Goal: Transaction & Acquisition: Obtain resource

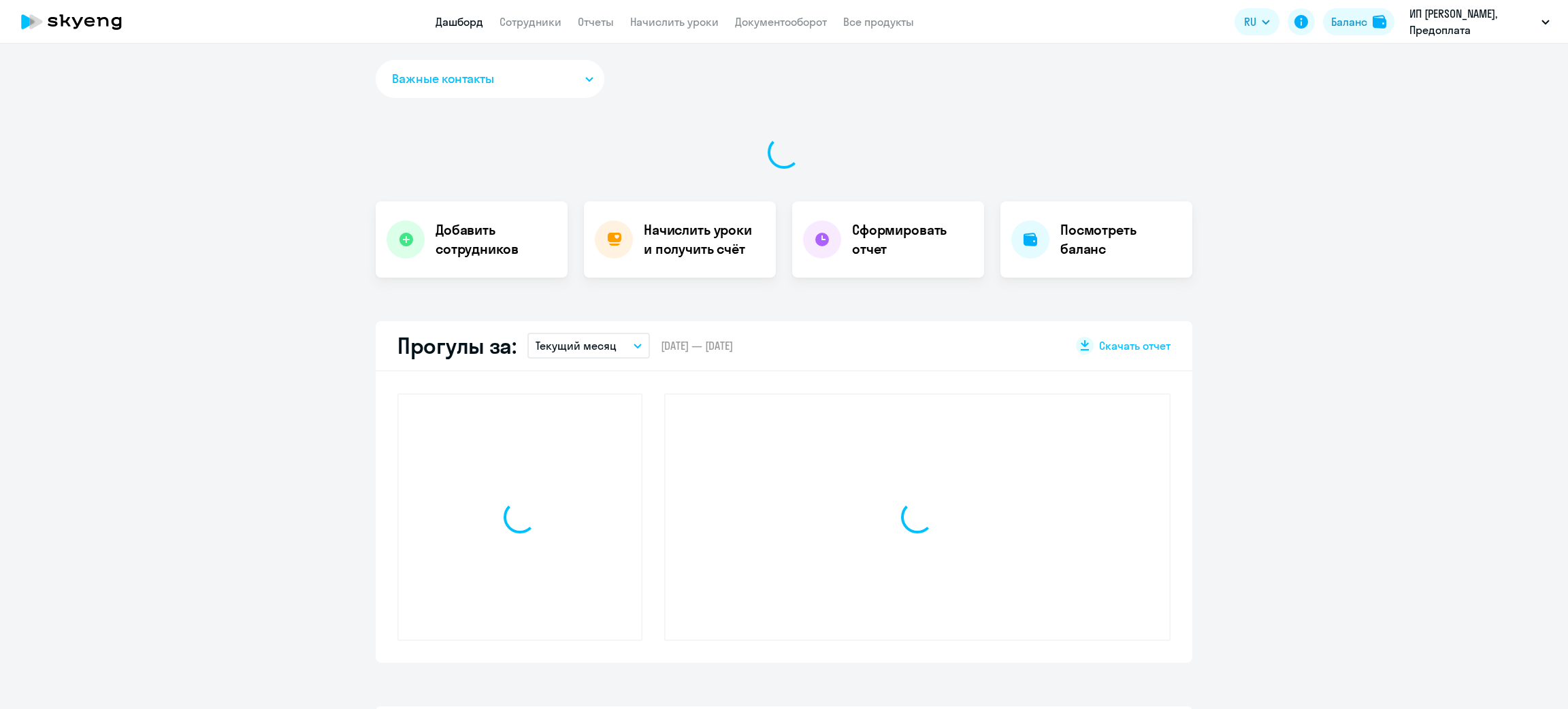
select select "30"
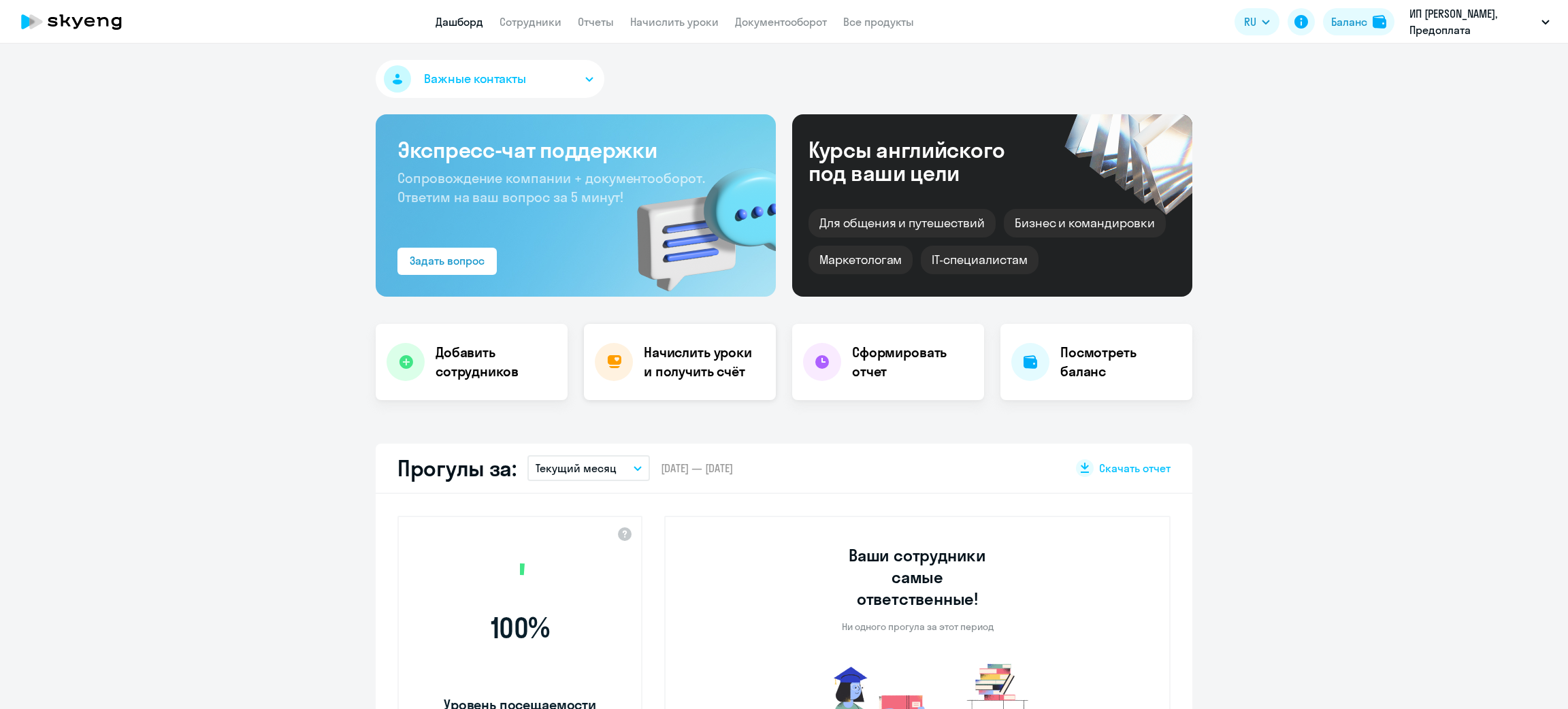
click at [655, 349] on h4 "Начислить уроки и получить счёт" at bounding box center [703, 362] width 118 height 38
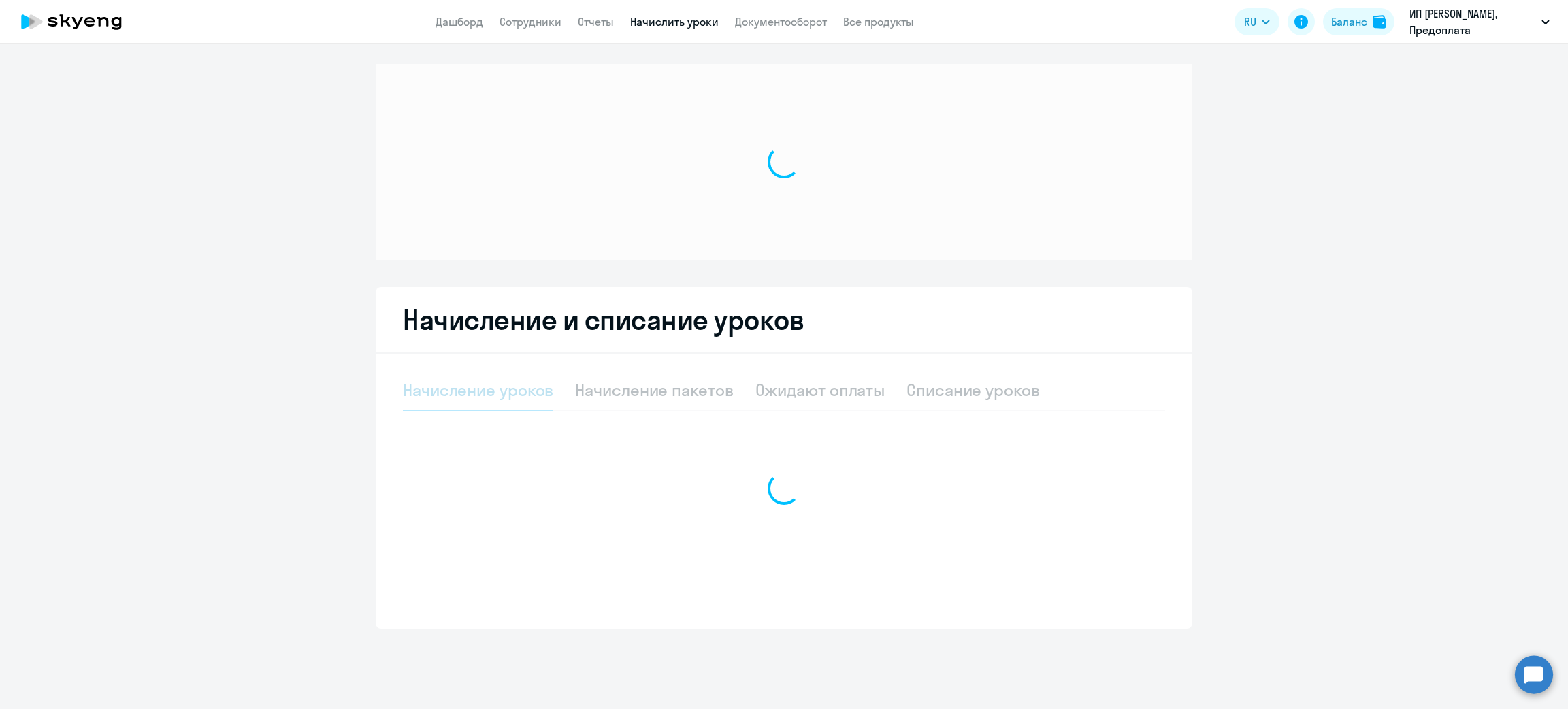
select select "10"
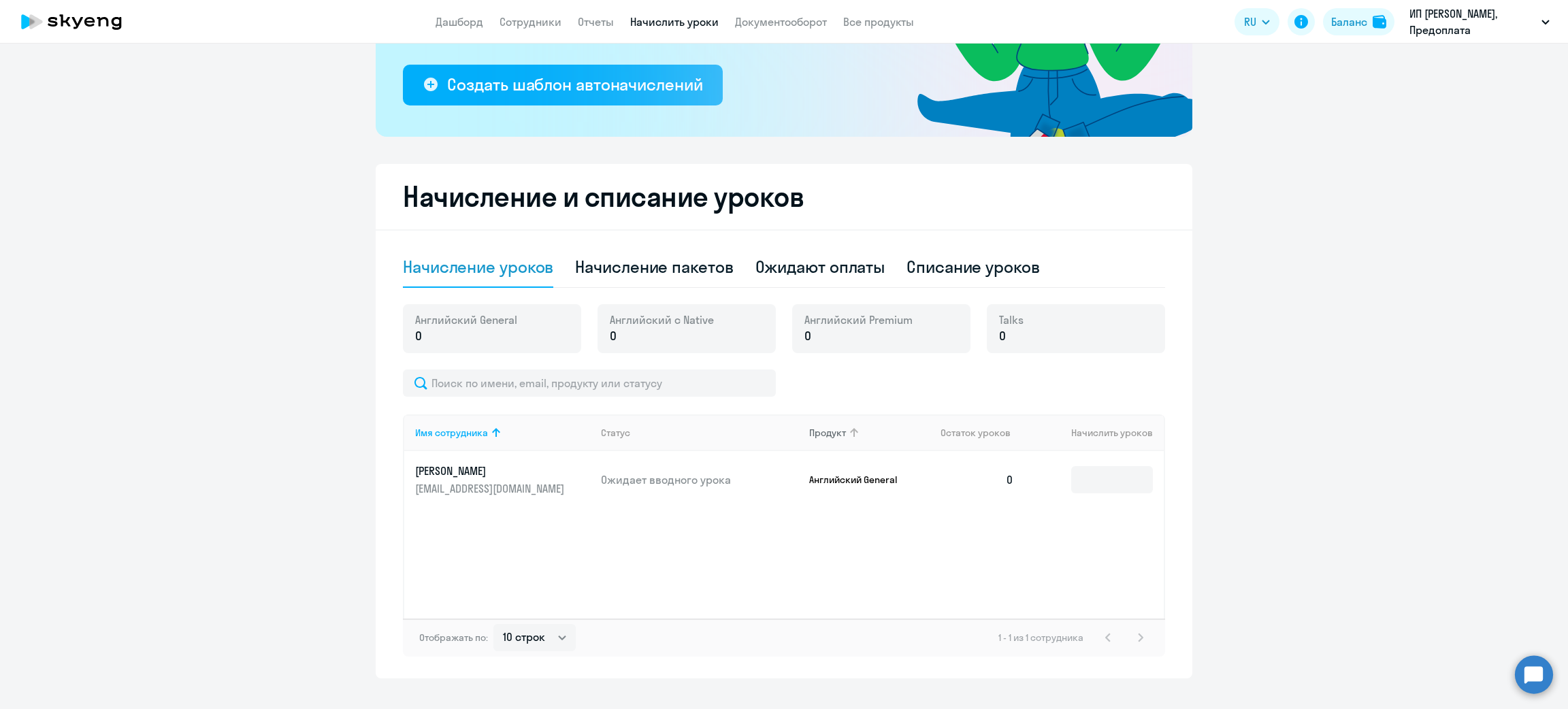
scroll to position [267, 0]
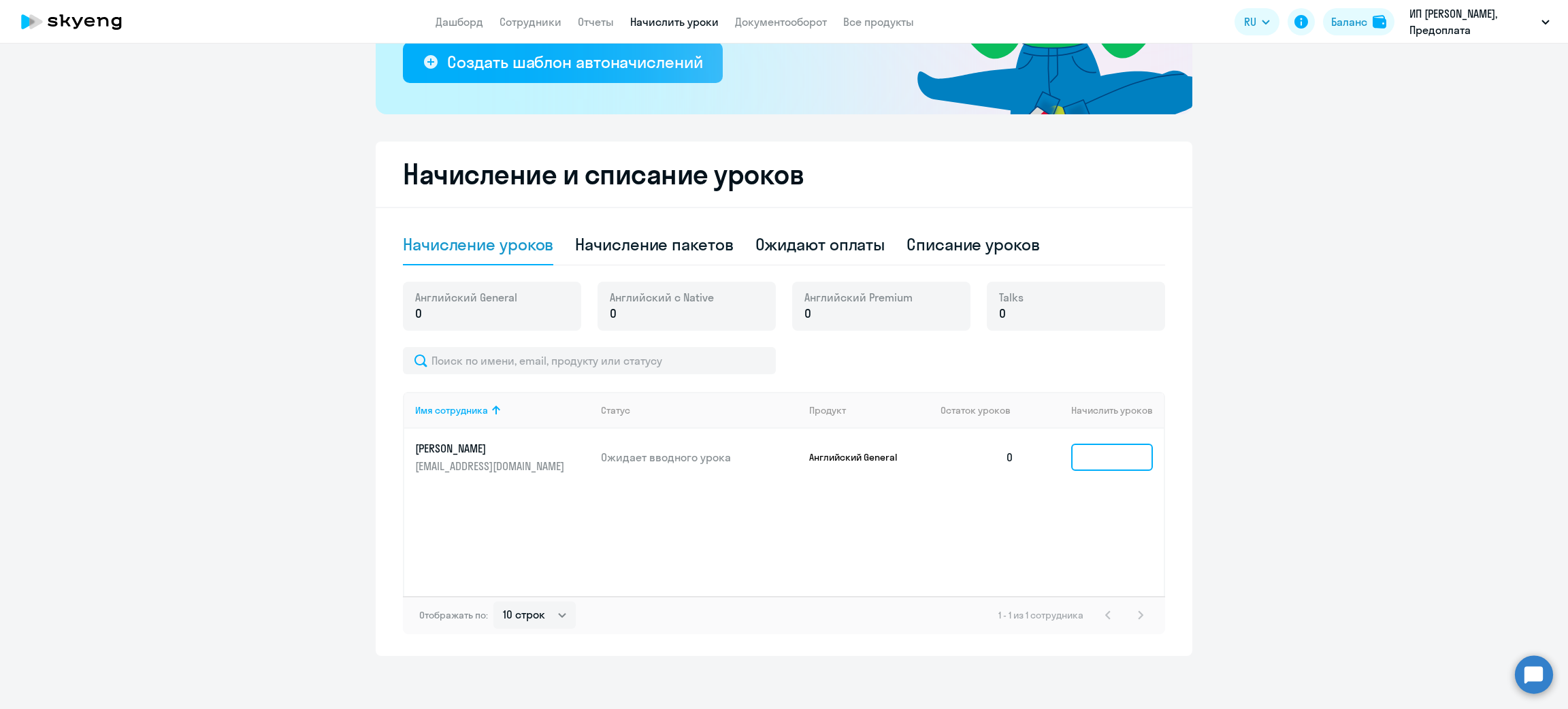
click at [1113, 451] on input at bounding box center [1112, 457] width 81 height 27
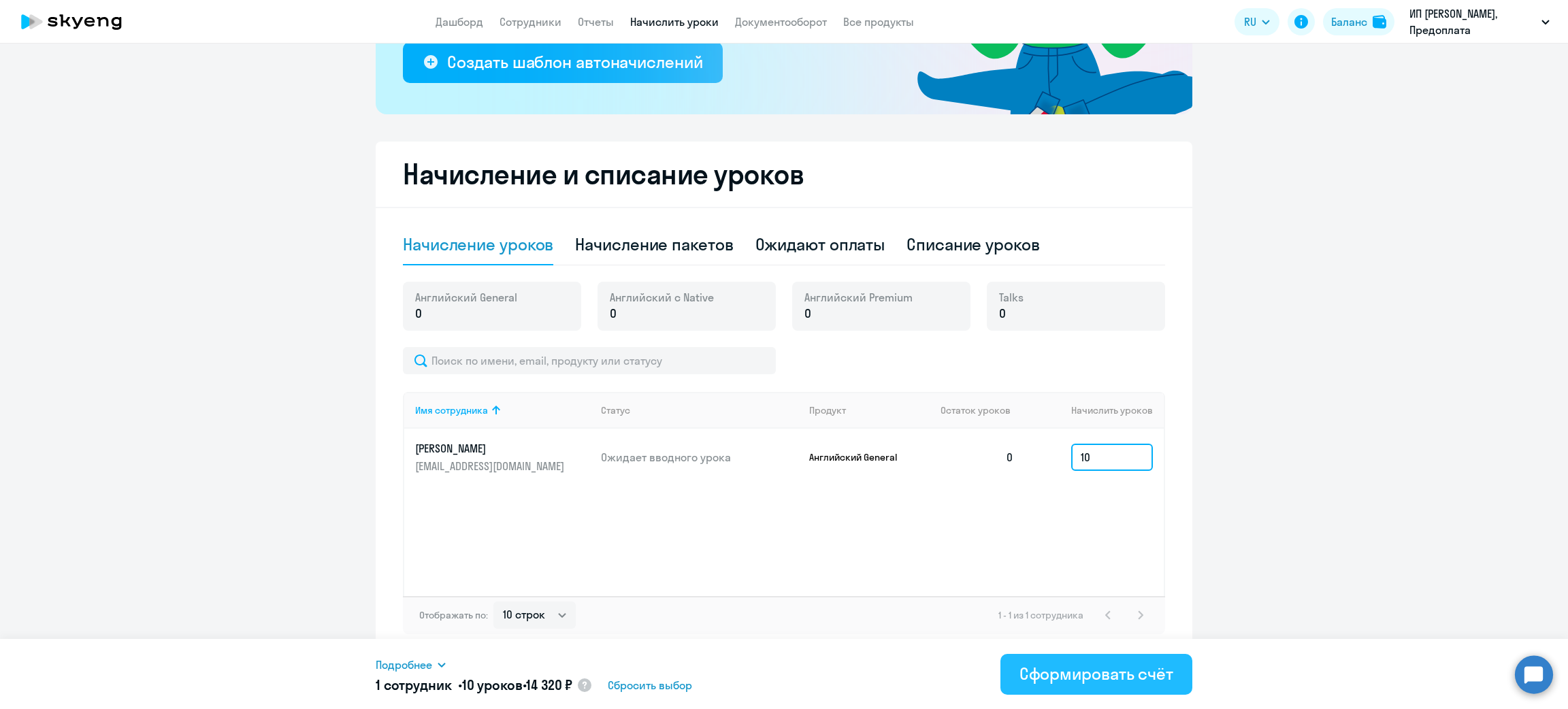
type input "10"
click at [1105, 675] on div "Сформировать счёт" at bounding box center [1096, 673] width 154 height 21
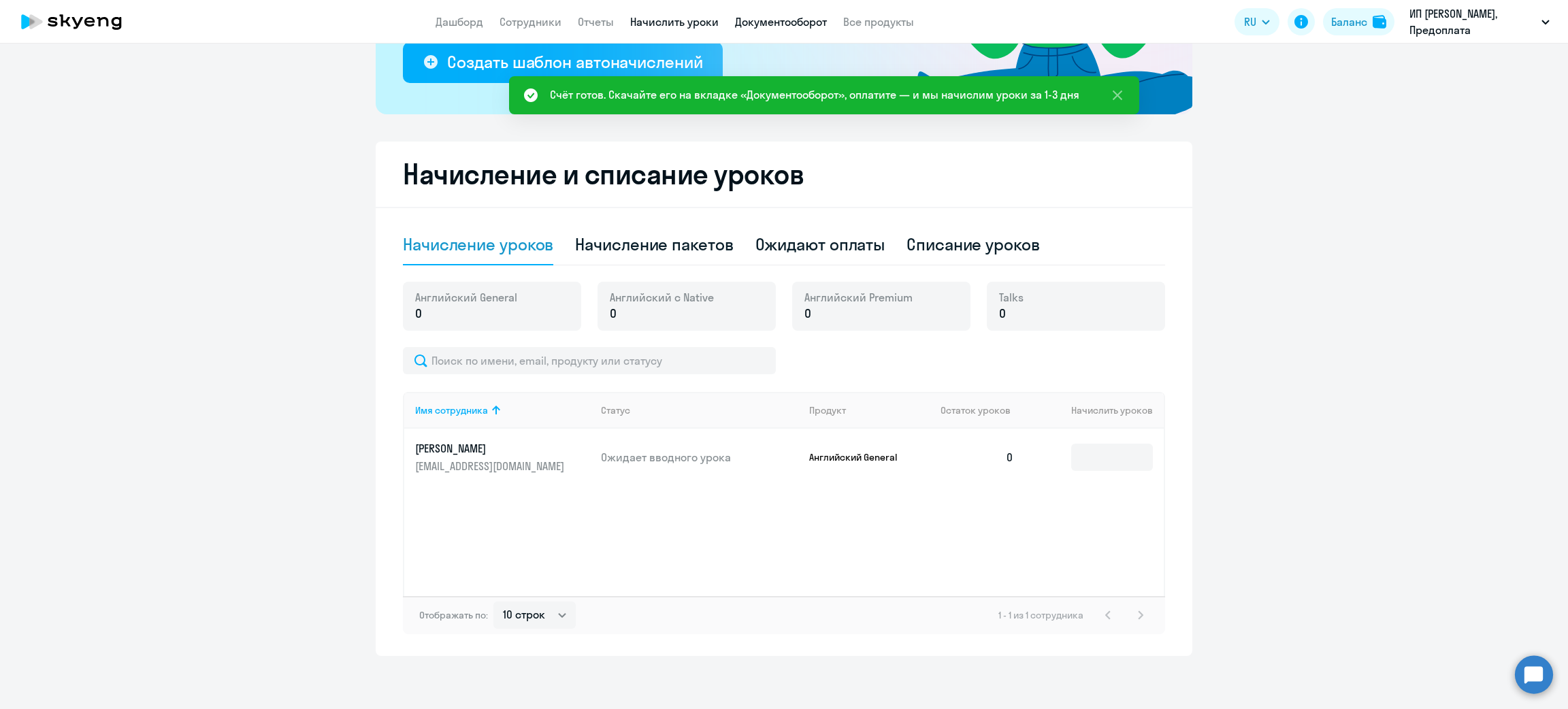
click at [771, 22] on link "Документооборот" at bounding box center [781, 22] width 92 height 14
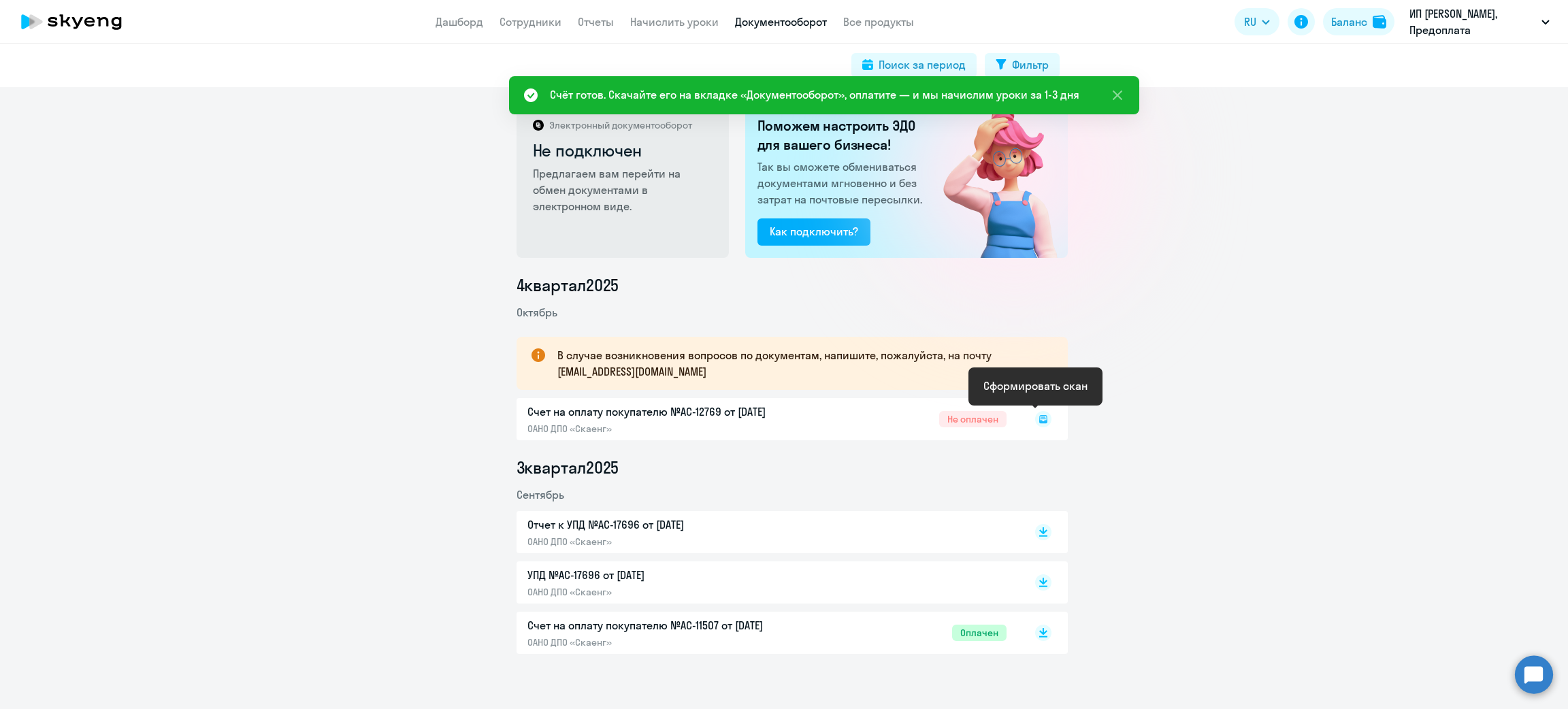
click at [1039, 416] on rect at bounding box center [1043, 419] width 16 height 16
click at [1038, 415] on icon at bounding box center [1043, 419] width 16 height 16
click at [1038, 415] on icon at bounding box center [1043, 419] width 16 height 16
click at [1039, 415] on icon at bounding box center [1043, 419] width 8 height 8
click at [1037, 415] on rect at bounding box center [1043, 419] width 16 height 16
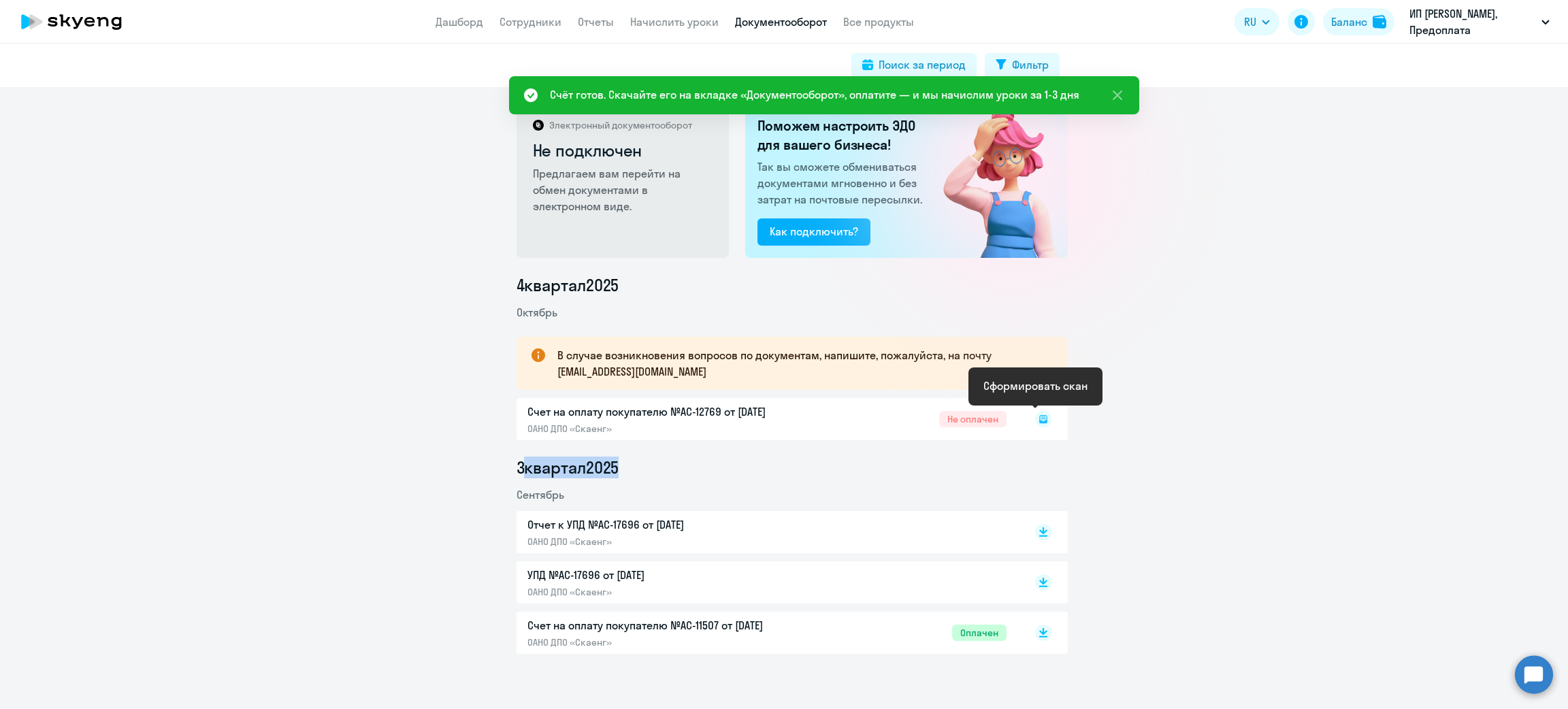
click at [1037, 415] on rect at bounding box center [1043, 419] width 16 height 16
click at [1040, 416] on icon at bounding box center [1042, 416] width 4 height 1
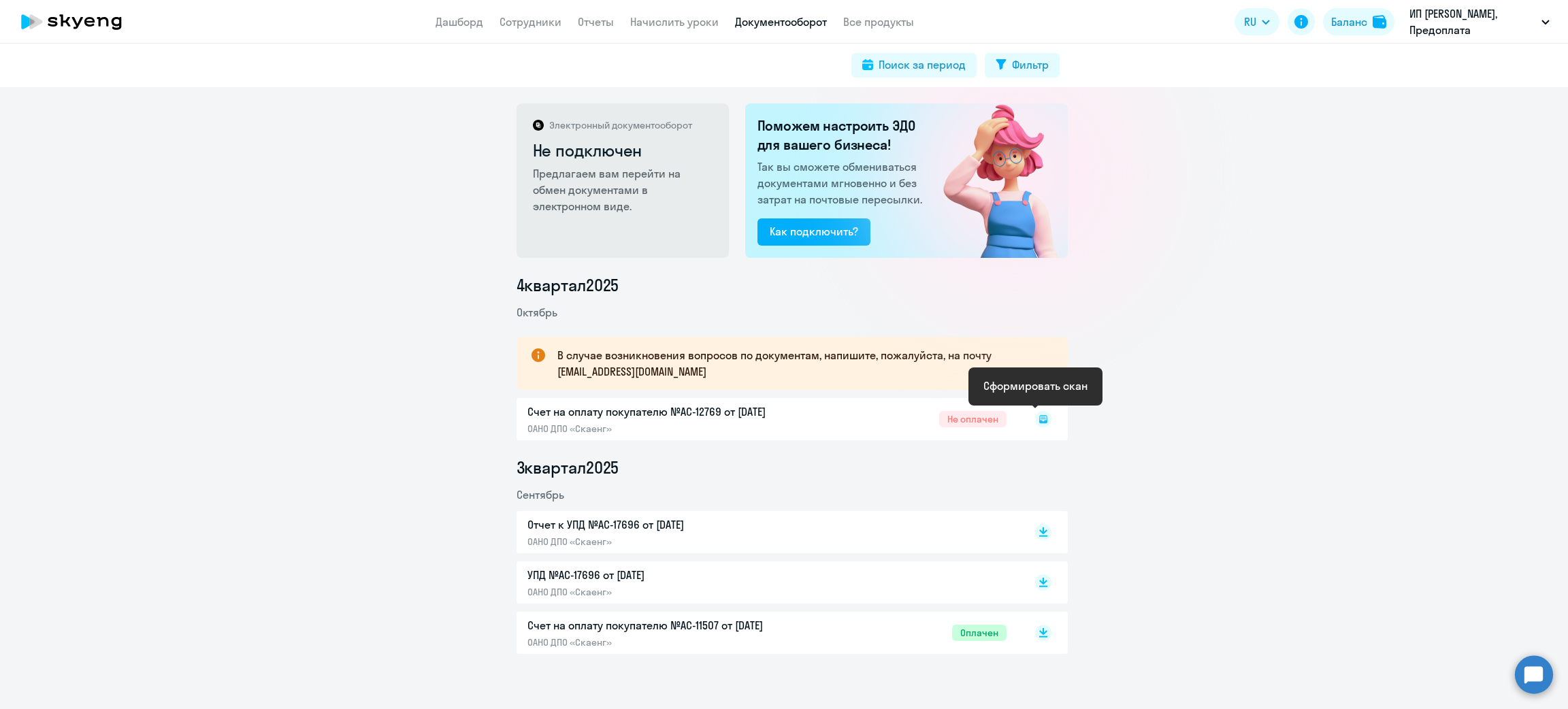
click at [1035, 419] on icon at bounding box center [1043, 419] width 16 height 16
click at [1035, 419] on rect at bounding box center [1043, 419] width 16 height 16
click at [1039, 418] on icon at bounding box center [1043, 419] width 8 height 8
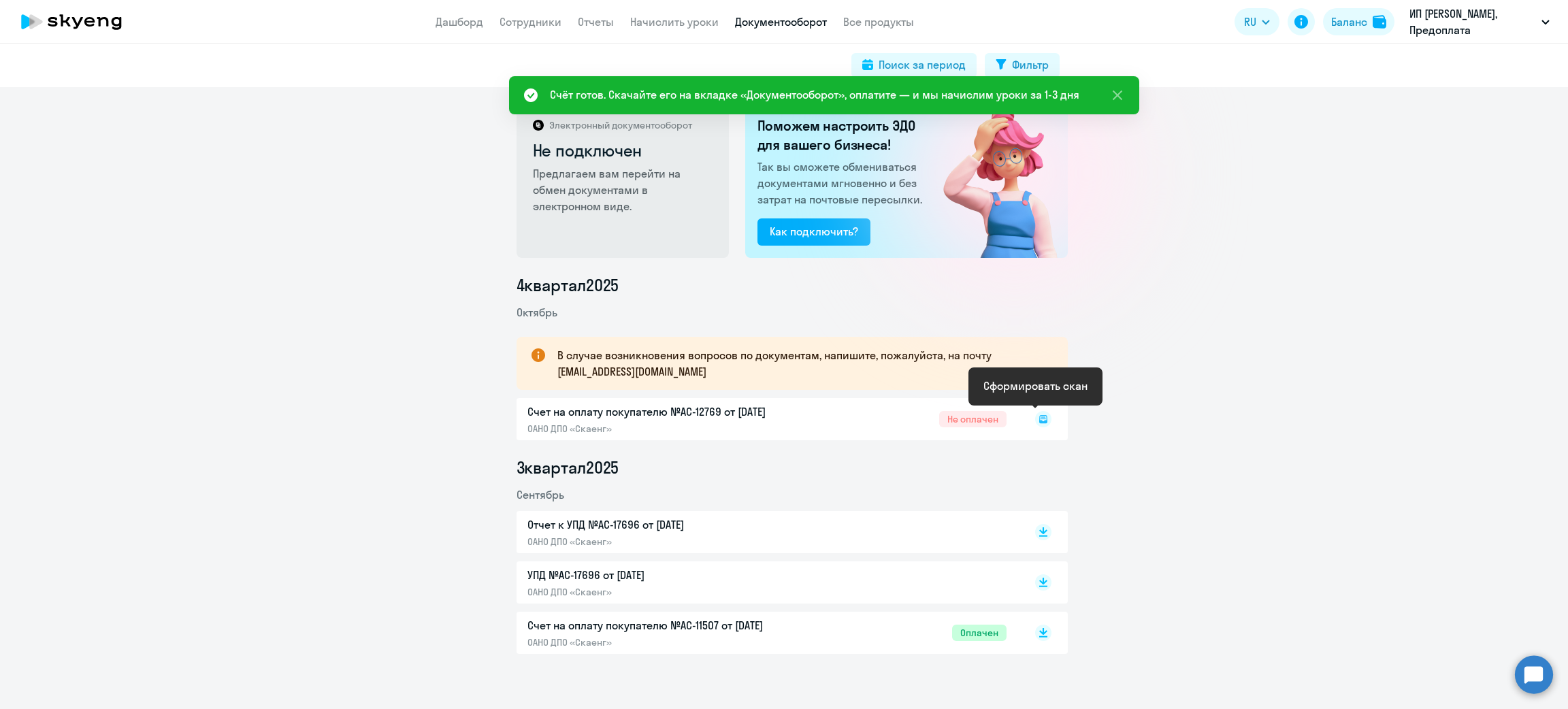
click at [1037, 419] on rect at bounding box center [1043, 419] width 16 height 16
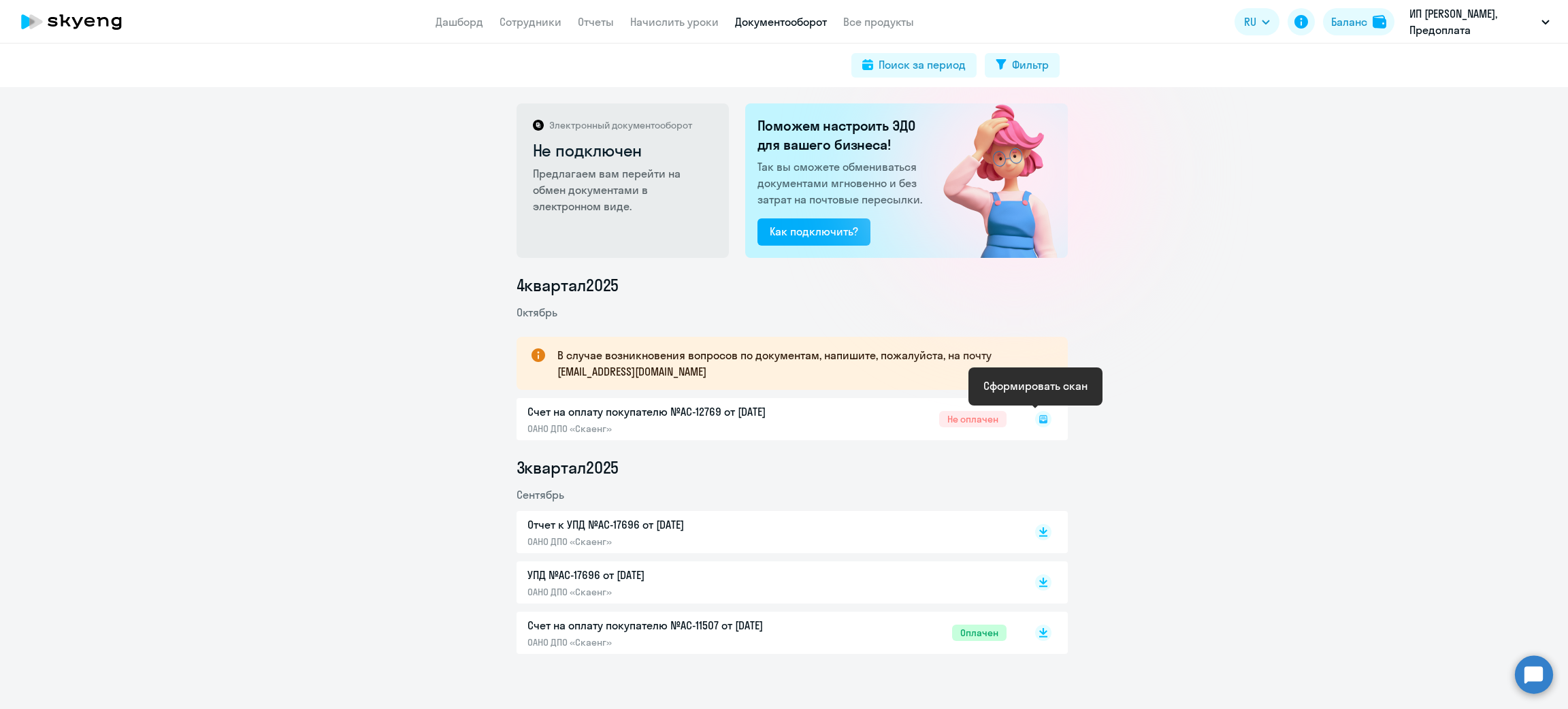
click at [1039, 422] on icon at bounding box center [1043, 419] width 16 height 16
click at [1036, 424] on icon at bounding box center [1043, 419] width 16 height 16
click at [1035, 422] on icon at bounding box center [1043, 419] width 16 height 16
click at [1035, 420] on rect at bounding box center [1043, 419] width 16 height 16
click at [1039, 422] on icon at bounding box center [1043, 419] width 8 height 8
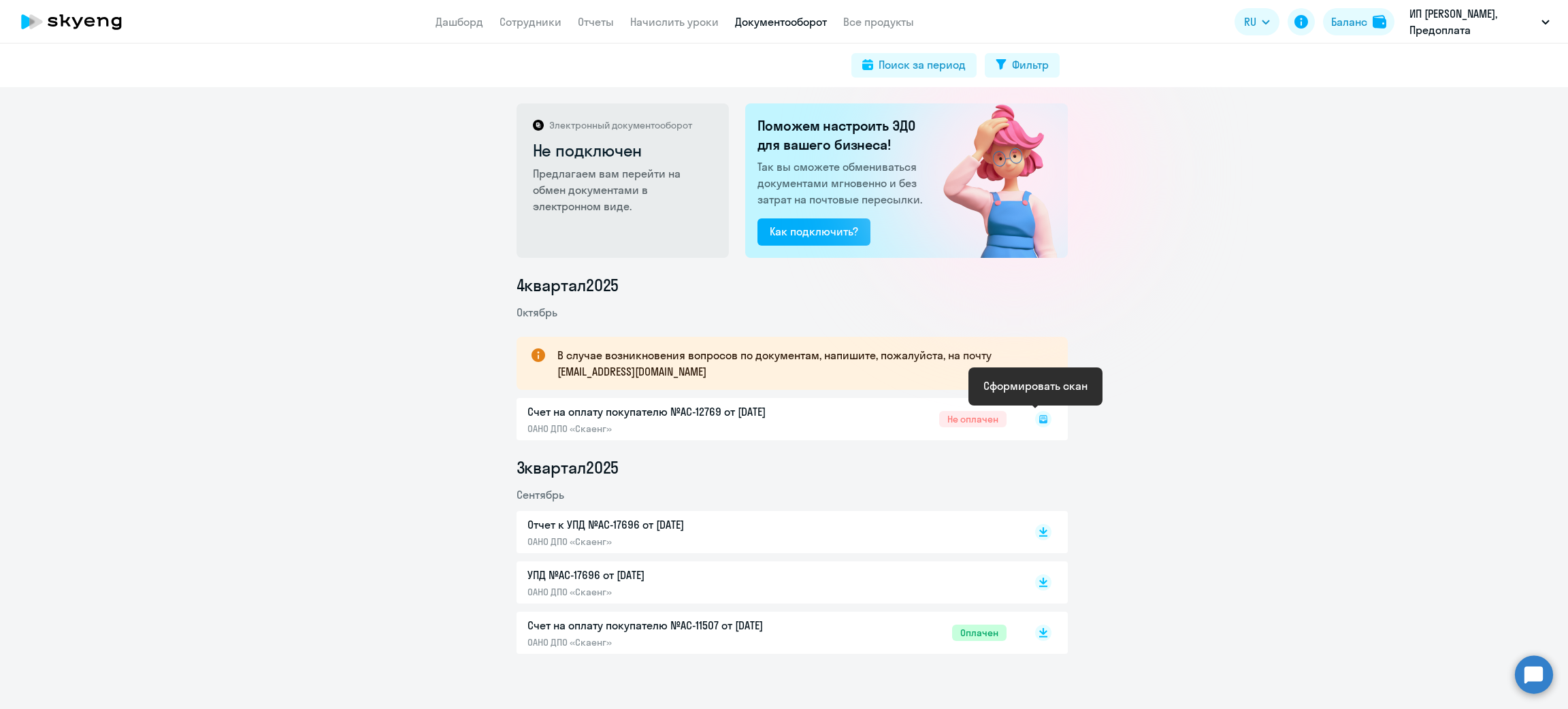
click at [1039, 422] on icon at bounding box center [1043, 419] width 8 height 8
click at [1035, 419] on rect at bounding box center [1043, 419] width 16 height 16
click at [1035, 419] on icon at bounding box center [1043, 419] width 16 height 16
click at [1035, 418] on rect at bounding box center [1043, 419] width 16 height 16
click at [1035, 420] on icon at bounding box center [1043, 419] width 16 height 16
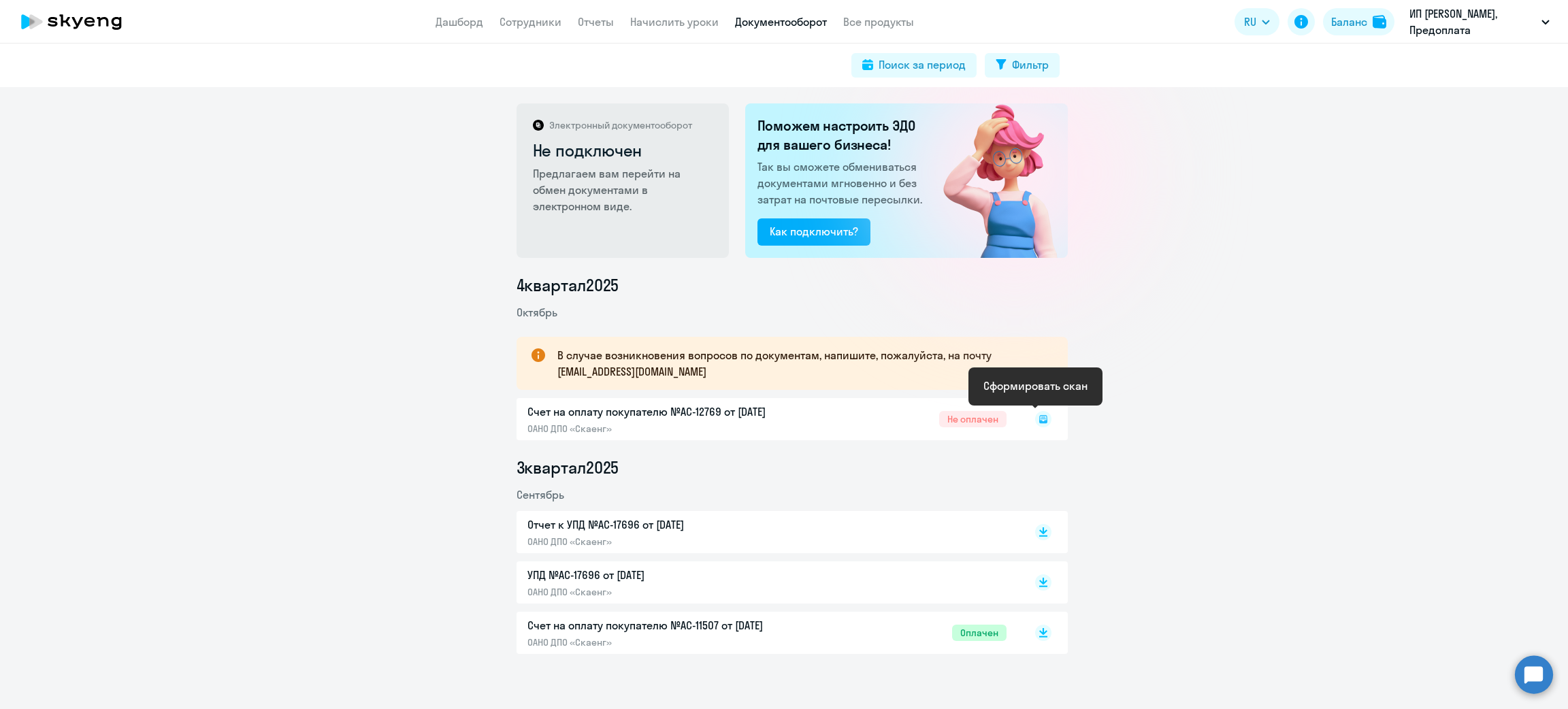
click at [1039, 422] on icon at bounding box center [1043, 419] width 8 height 8
click at [1036, 418] on icon at bounding box center [1043, 419] width 16 height 16
click at [1038, 415] on icon at bounding box center [1043, 419] width 16 height 16
click at [1040, 412] on icon at bounding box center [1043, 419] width 16 height 16
click at [1042, 415] on rect at bounding box center [1043, 419] width 16 height 16
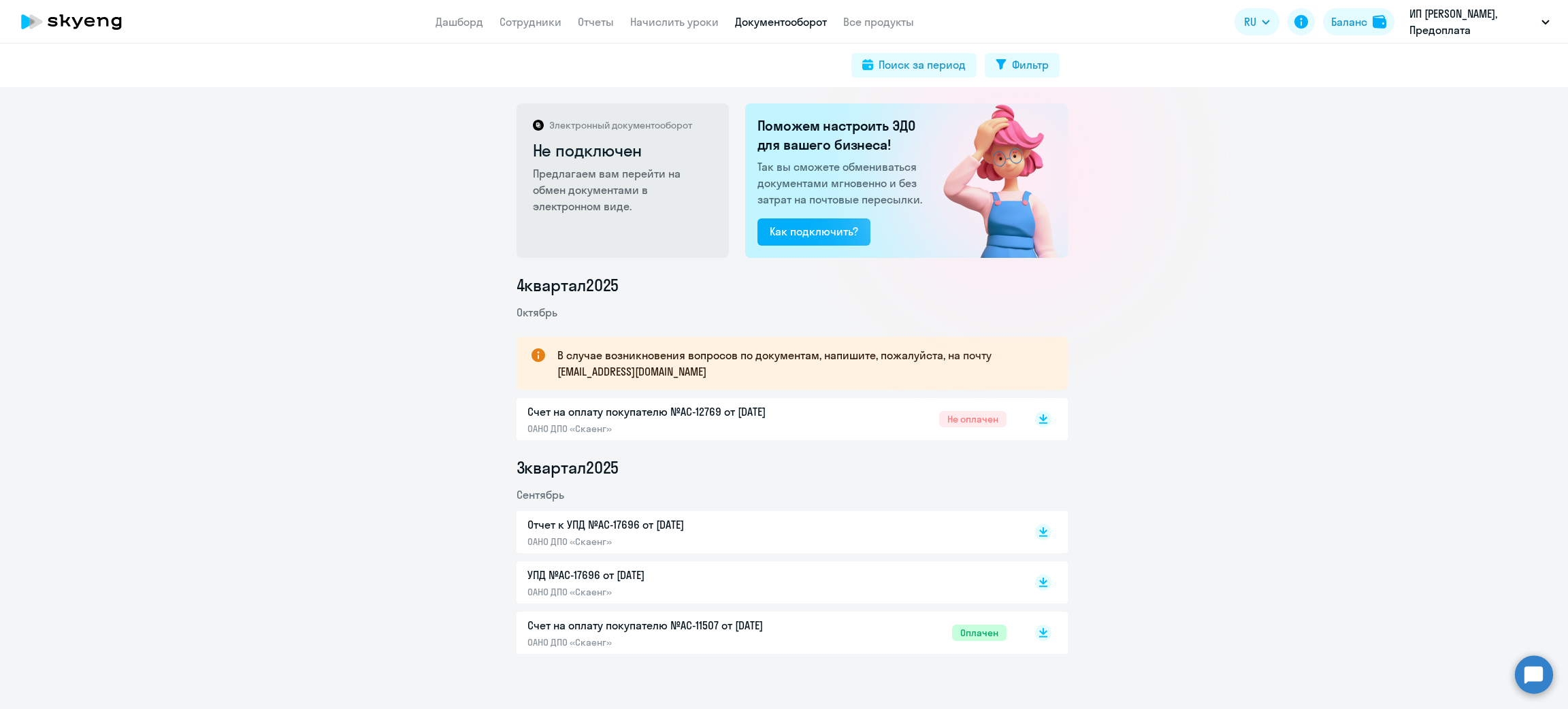
click at [1039, 418] on icon at bounding box center [1043, 417] width 8 height 7
